Goal: Task Accomplishment & Management: Manage account settings

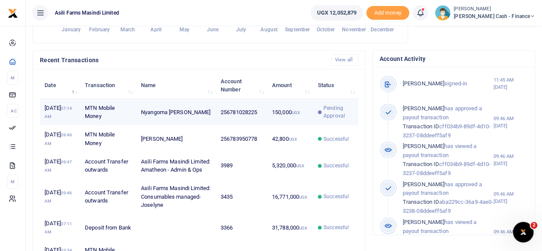
scroll to position [7, 7]
click at [273, 116] on td "150,000 UGX" at bounding box center [290, 112] width 46 height 27
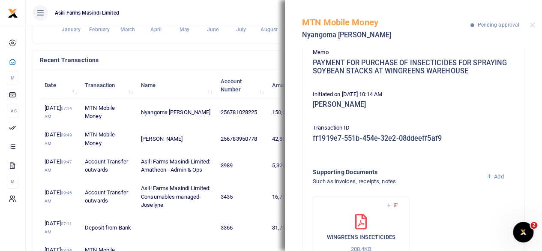
scroll to position [119, 0]
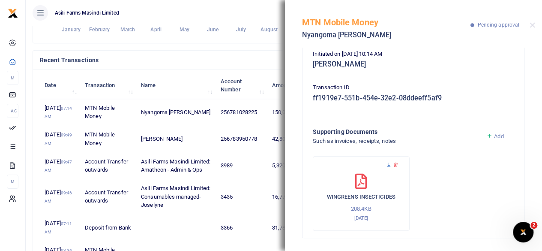
click at [386, 164] on icon at bounding box center [389, 165] width 6 height 6
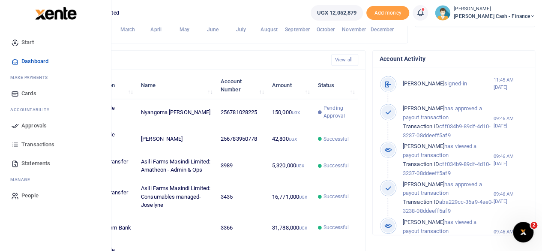
click at [23, 125] on span "Approvals" at bounding box center [33, 125] width 25 height 9
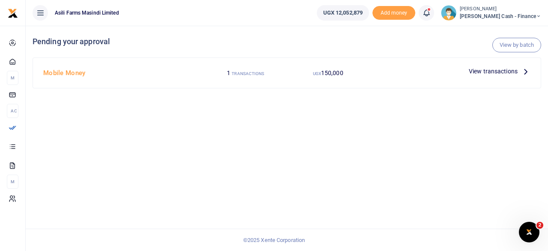
click at [526, 68] on div at bounding box center [274, 125] width 548 height 251
click at [522, 72] on icon at bounding box center [525, 70] width 9 height 9
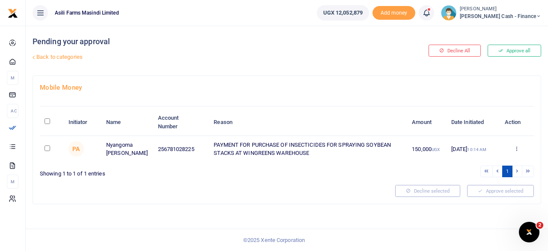
click at [49, 118] on input "\a \a : activate to sort column descending" at bounding box center [48, 121] width 6 height 6
checkbox input "true"
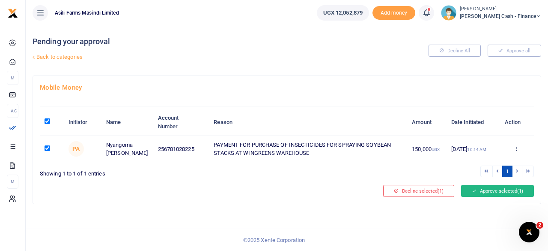
click at [485, 189] on button "Approve selected (1)" at bounding box center [497, 191] width 73 height 12
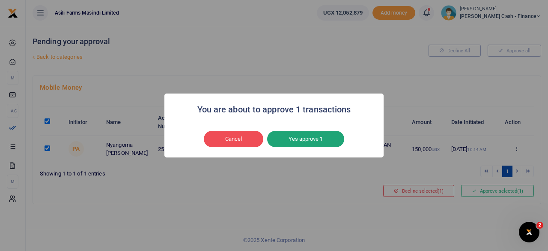
click at [316, 132] on button "Yes approve 1" at bounding box center [305, 139] width 77 height 16
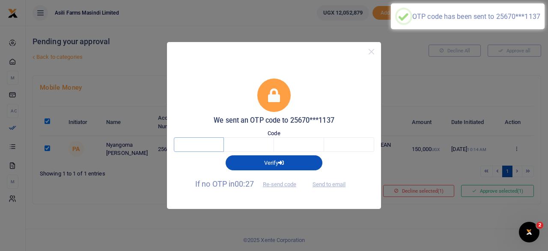
click at [203, 143] on input "text" at bounding box center [199, 144] width 50 height 15
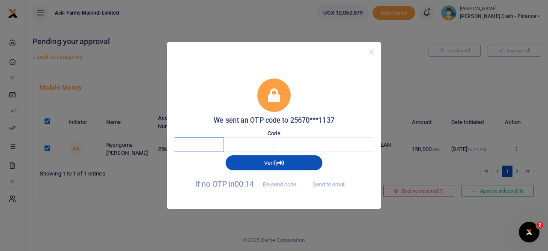
click at [211, 143] on input "text" at bounding box center [199, 144] width 50 height 15
type input "8"
type input "3"
type input "6"
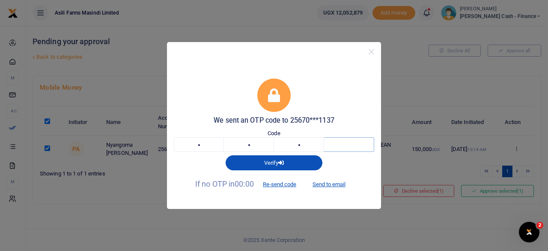
type input "1"
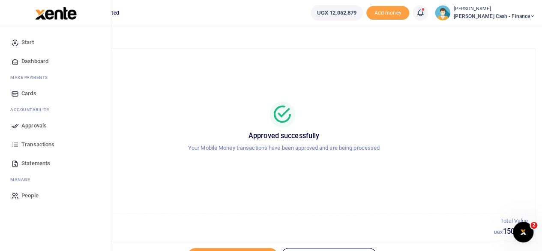
click at [37, 62] on span "Dashboard" at bounding box center [34, 61] width 27 height 9
